Goal: Information Seeking & Learning: Understand process/instructions

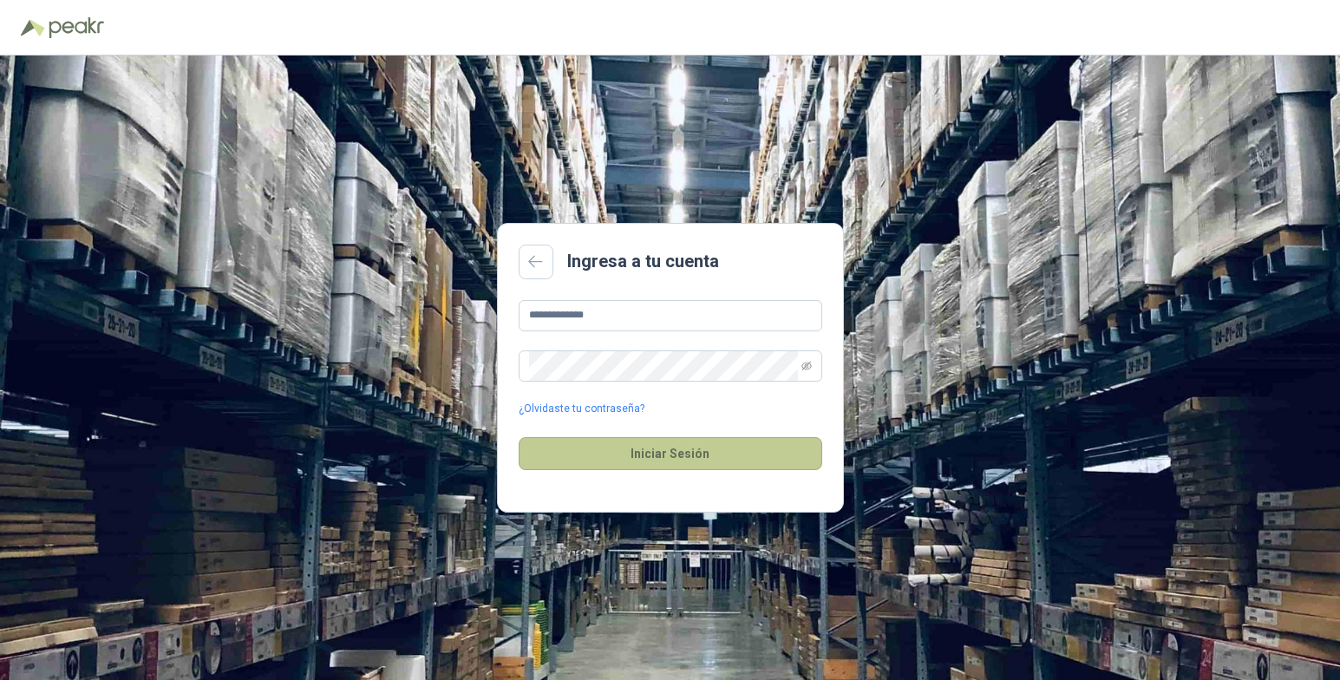
click at [707, 451] on button "Iniciar Sesión" at bounding box center [671, 453] width 304 height 33
click at [675, 451] on button "Iniciar Sesión" at bounding box center [671, 453] width 304 height 33
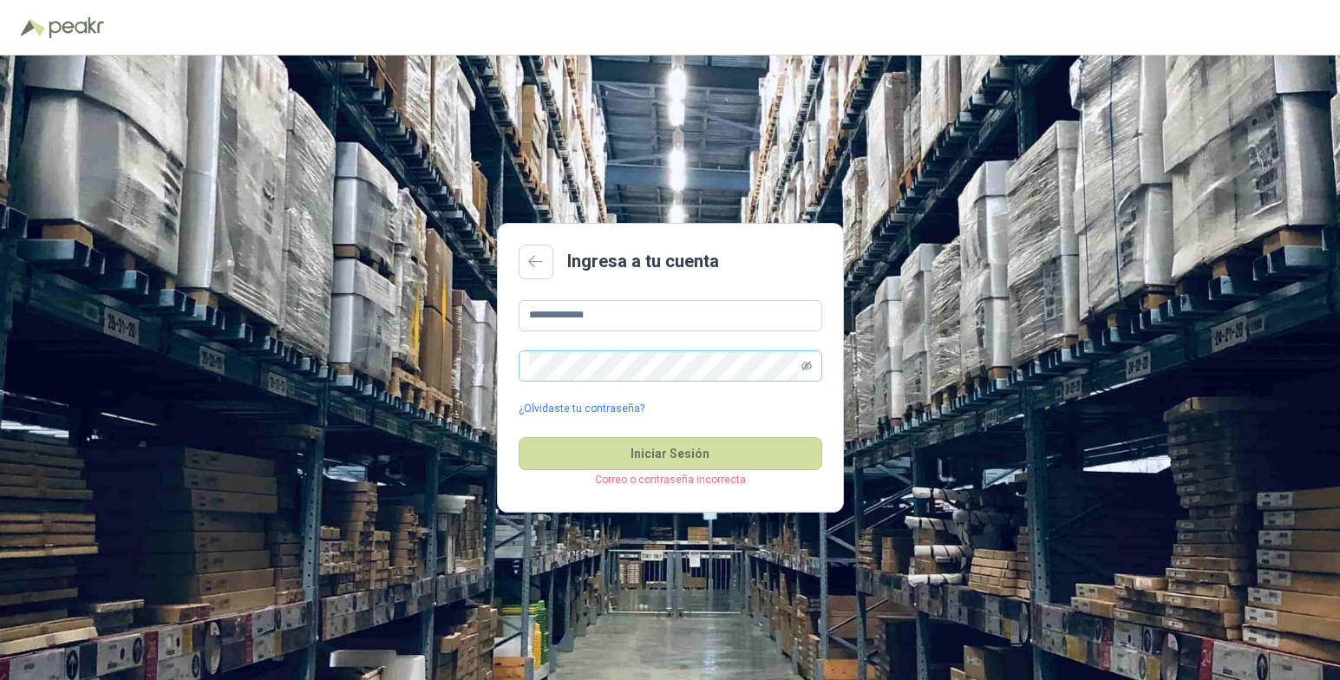
click at [805, 364] on icon "eye-invisible" at bounding box center [807, 365] width 10 height 9
click at [665, 460] on button "Iniciar Sesión" at bounding box center [671, 453] width 304 height 33
click at [704, 451] on button "Iniciar Sesión" at bounding box center [671, 453] width 304 height 33
click at [629, 312] on input "**********" at bounding box center [671, 315] width 304 height 31
type input "*"
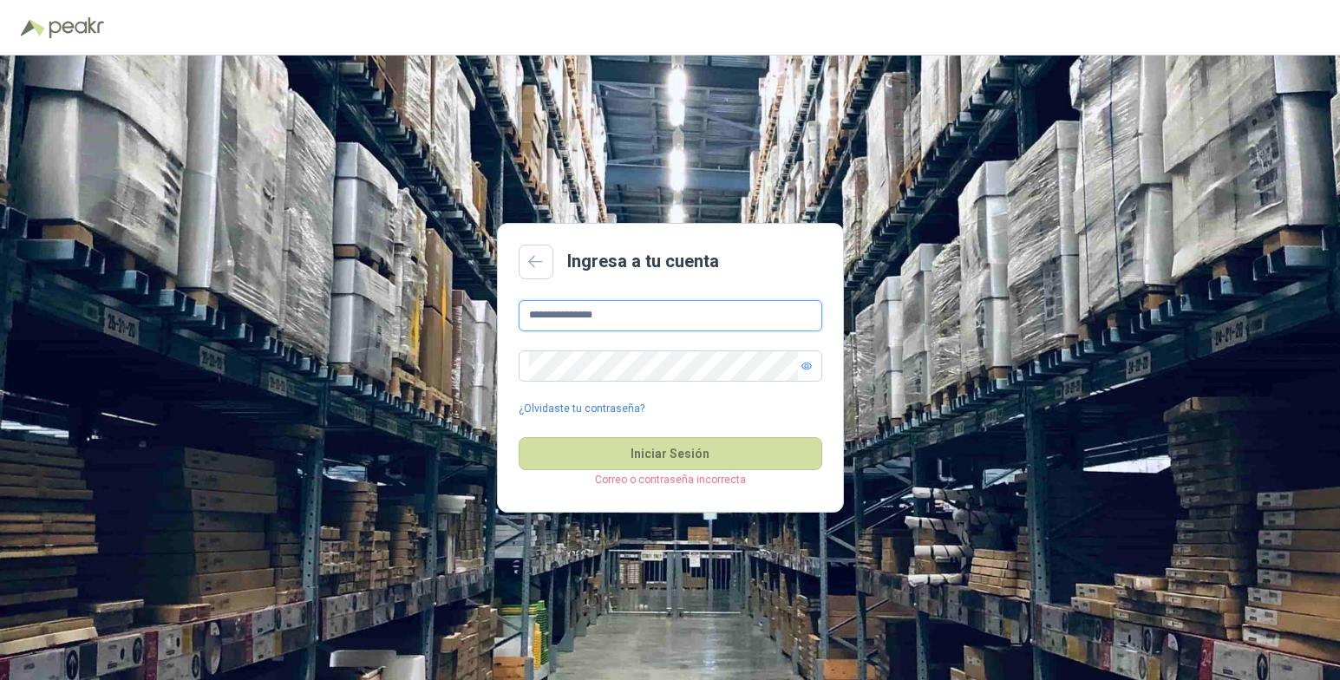
type input "**********"
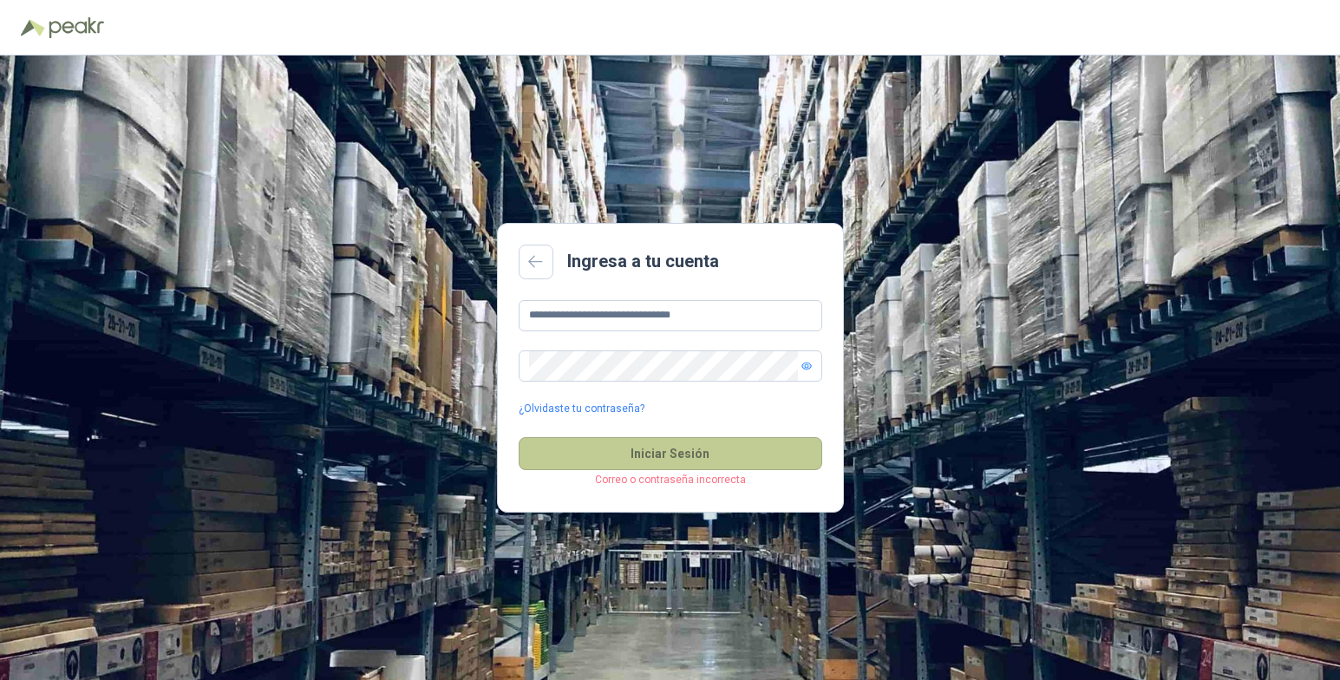
click at [713, 455] on button "Iniciar Sesión" at bounding box center [671, 453] width 304 height 33
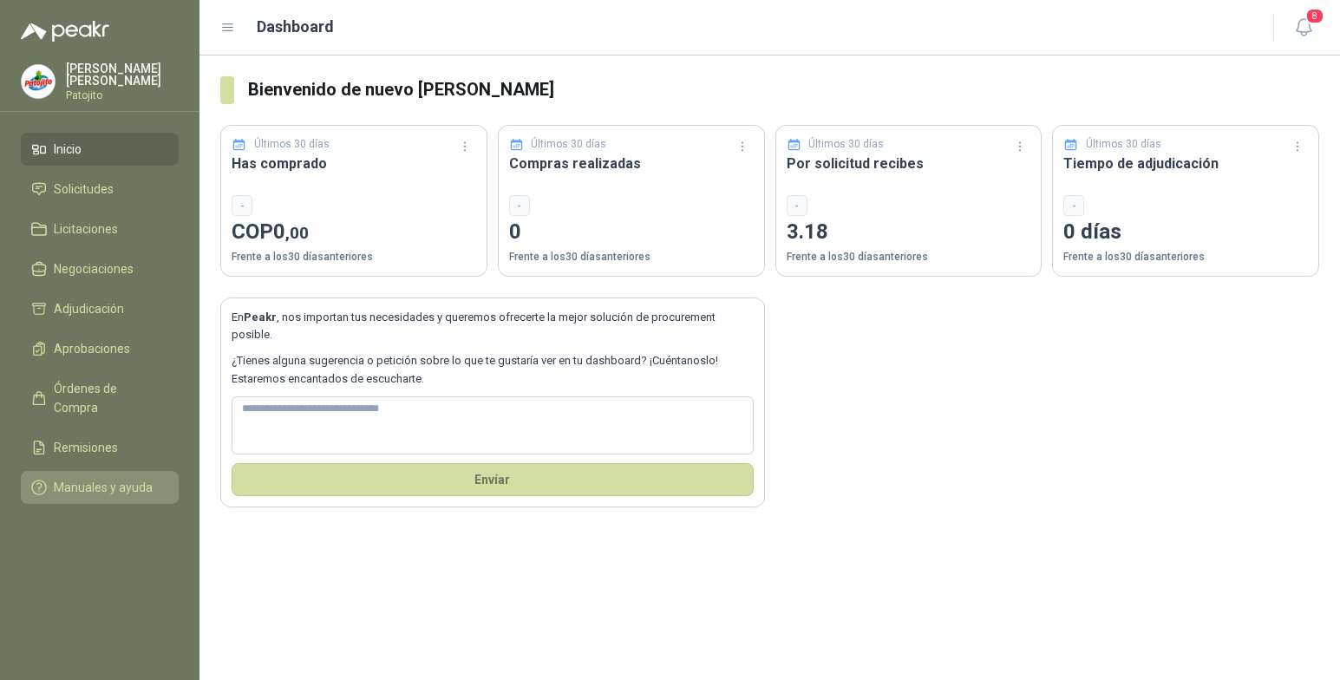
click at [88, 478] on span "Manuales y ayuda" at bounding box center [103, 487] width 99 height 19
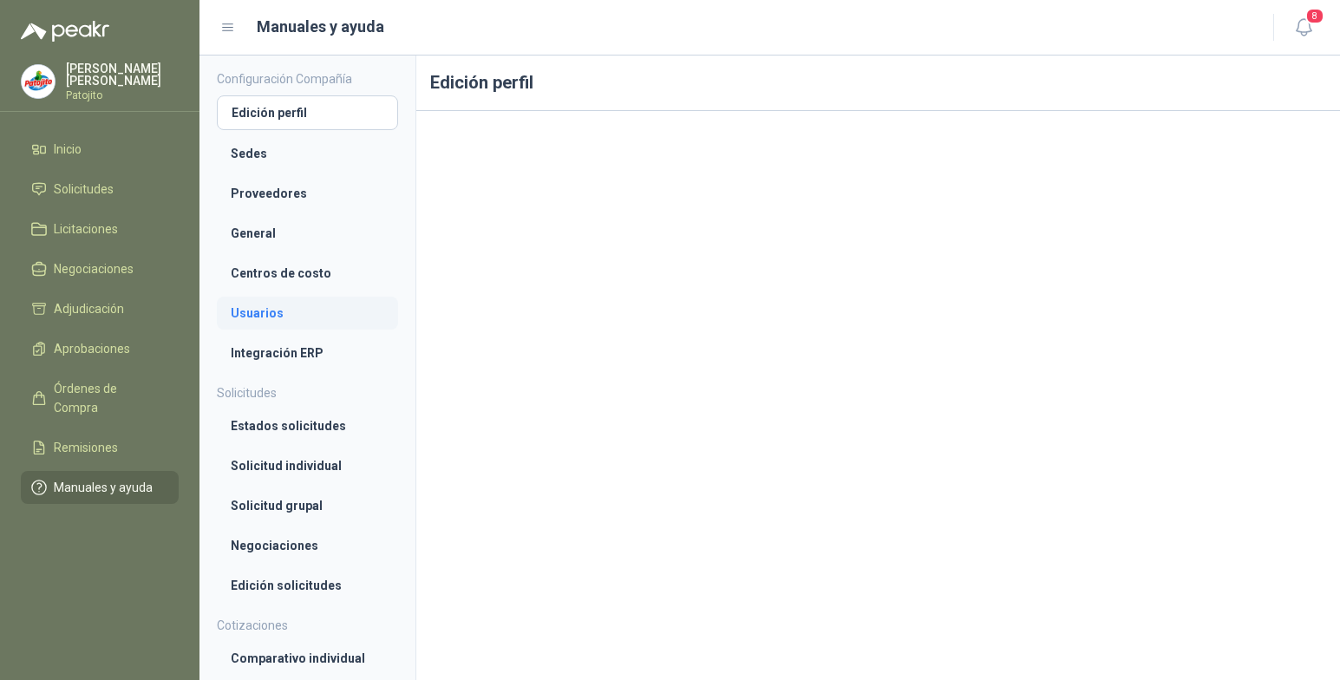
click at [278, 309] on li "Usuarios" at bounding box center [308, 313] width 154 height 19
click at [283, 265] on li "Centros de costo" at bounding box center [308, 271] width 154 height 19
click at [268, 231] on li "General" at bounding box center [308, 231] width 154 height 19
click at [293, 112] on li "Edición perfil" at bounding box center [308, 111] width 154 height 19
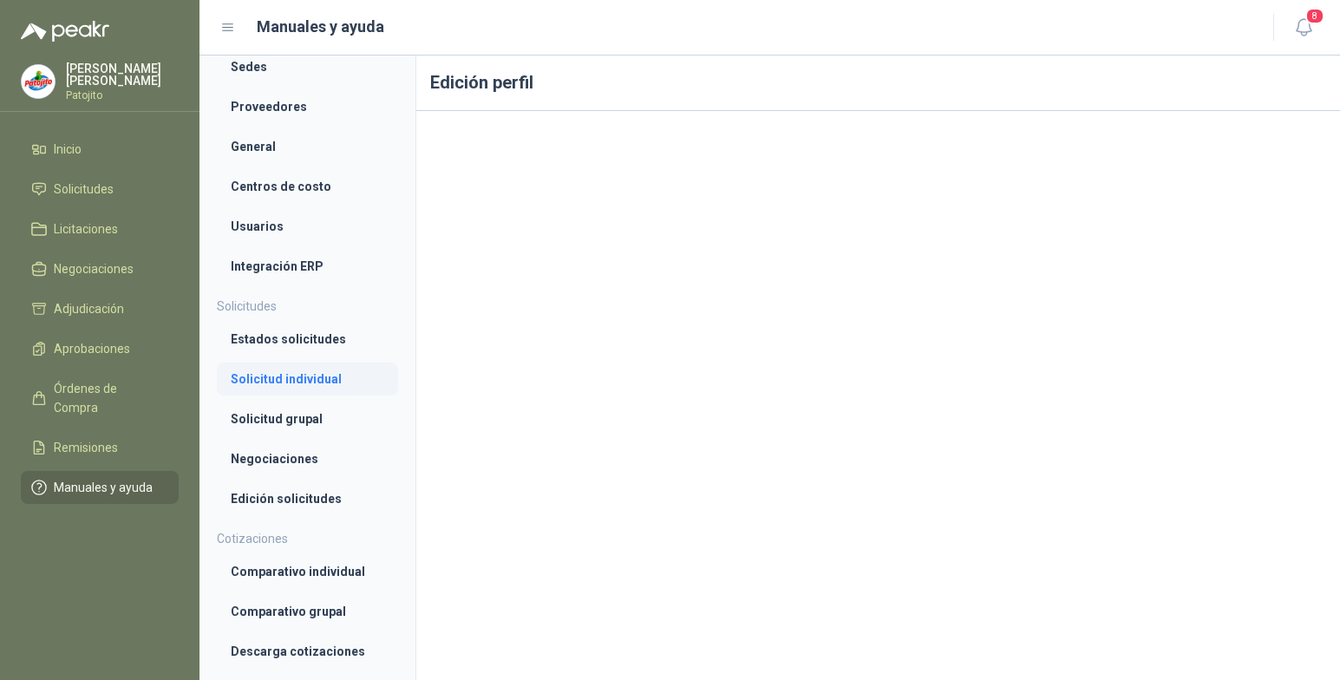
click at [312, 371] on li "Solicitud individual" at bounding box center [308, 379] width 154 height 19
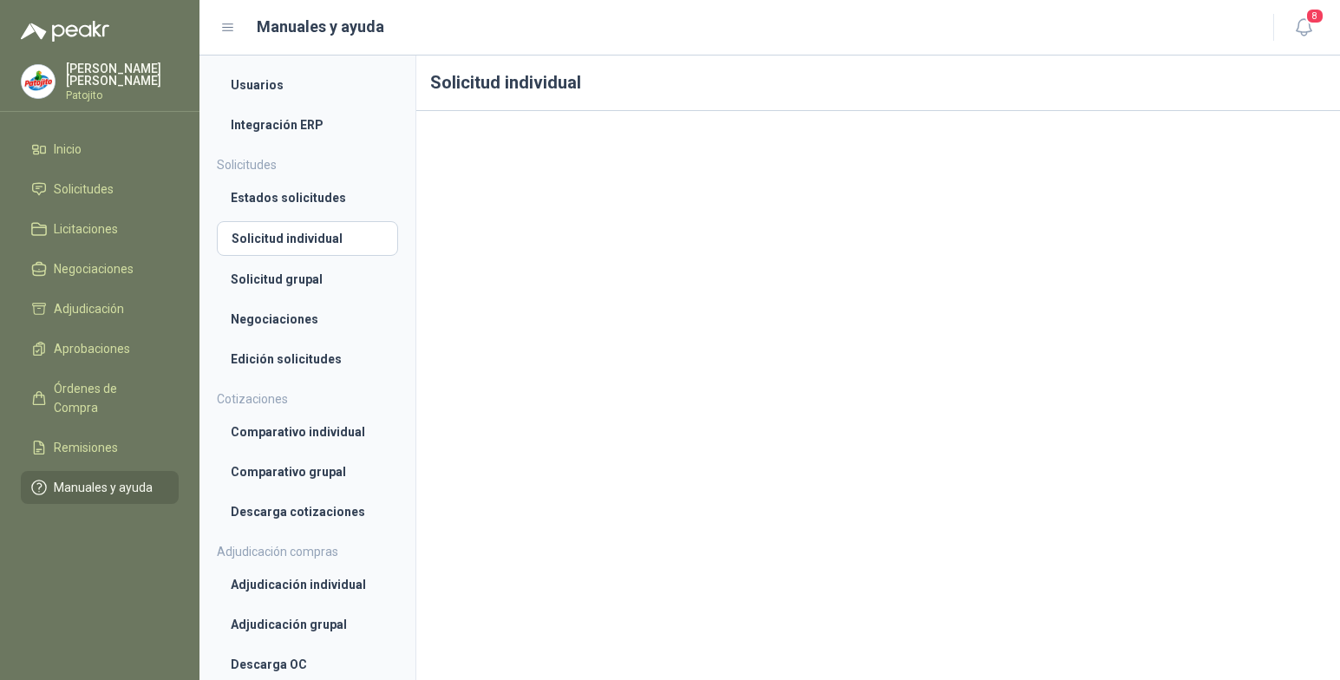
scroll to position [259, 0]
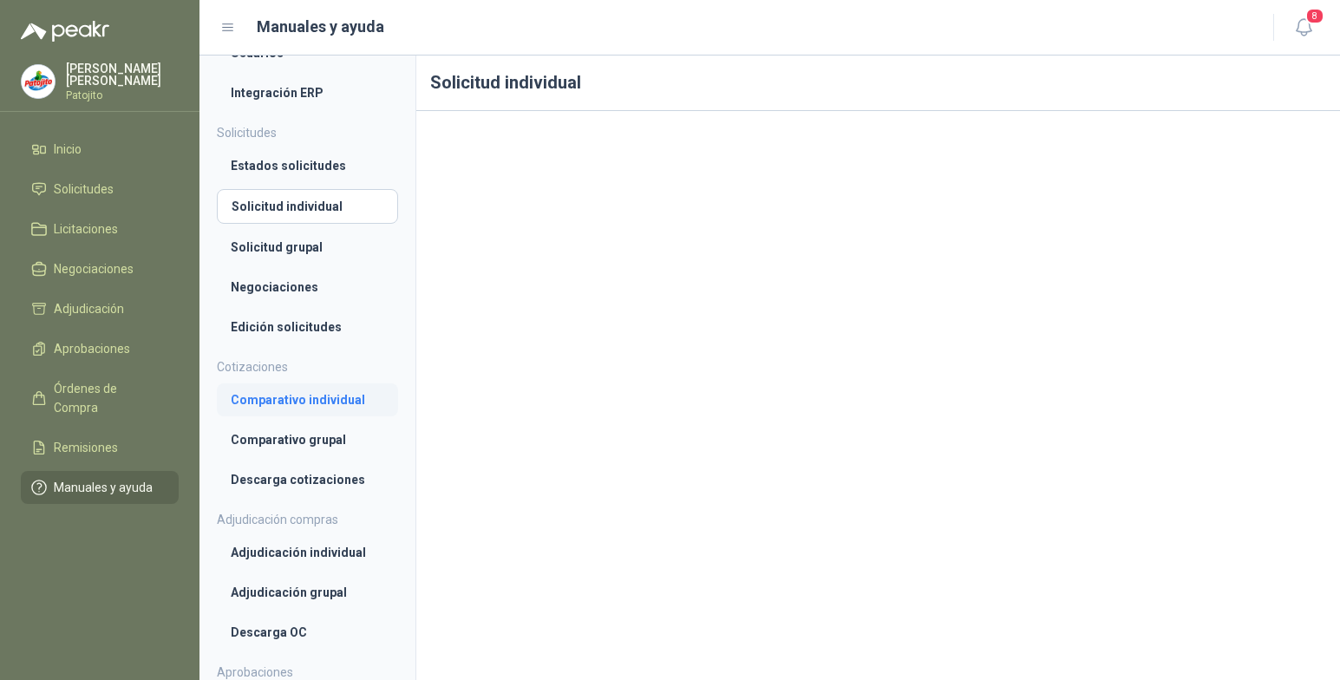
click at [329, 401] on li "Comparativo individual" at bounding box center [308, 399] width 154 height 19
click at [325, 424] on link "Comparativo grupal" at bounding box center [307, 439] width 181 height 33
